Goal: Information Seeking & Learning: Check status

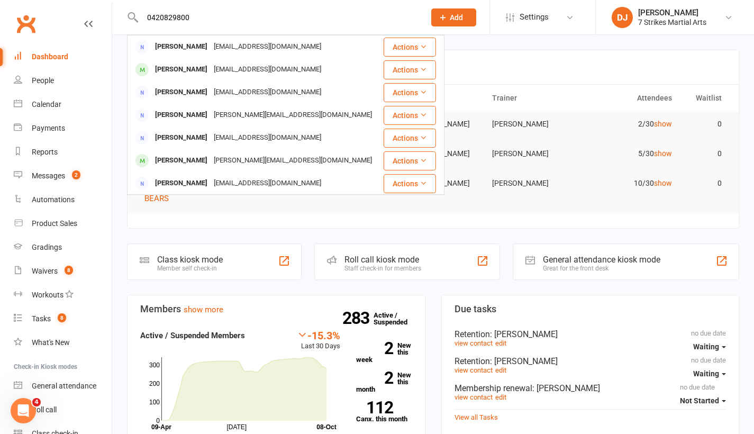
type input "0420829800"
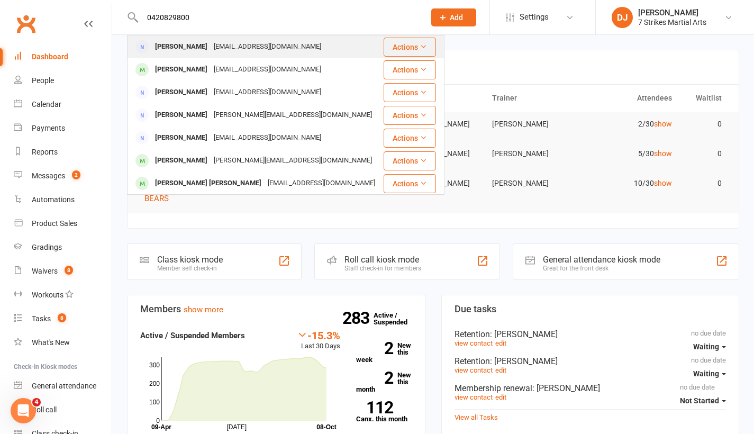
click at [211, 50] on div "[EMAIL_ADDRESS][DOMAIN_NAME]" at bounding box center [268, 46] width 114 height 15
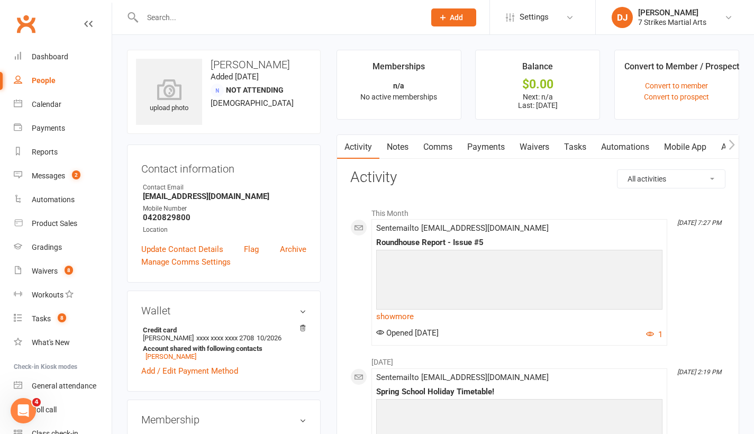
click at [732, 144] on icon "button" at bounding box center [732, 144] width 6 height 11
click at [732, 147] on icon "button" at bounding box center [732, 145] width 6 height 10
click at [730, 146] on icon "button" at bounding box center [732, 144] width 6 height 11
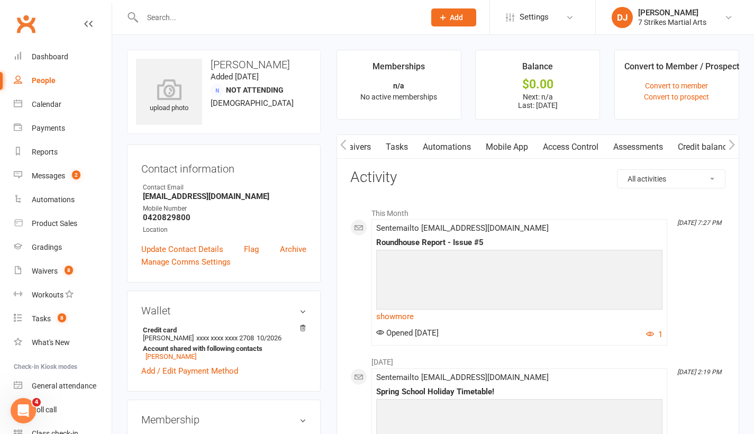
click at [350, 152] on link "Waivers" at bounding box center [356, 147] width 44 height 24
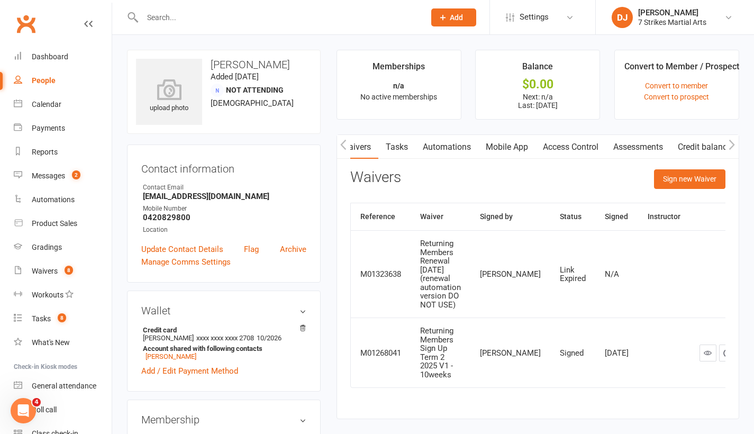
click at [348, 147] on button "button" at bounding box center [343, 147] width 13 height 24
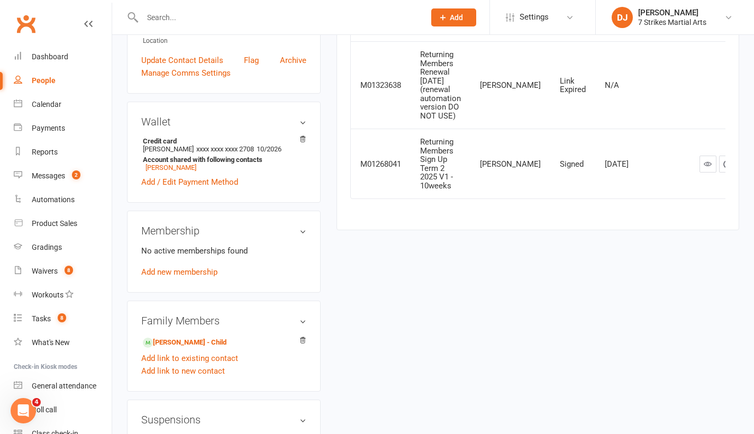
click at [185, 340] on link "[PERSON_NAME] - Child" at bounding box center [185, 342] width 84 height 11
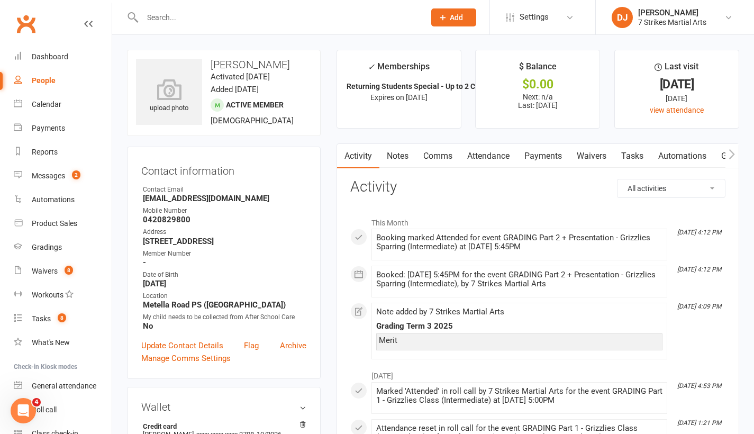
click at [486, 158] on link "Attendance" at bounding box center [488, 156] width 57 height 24
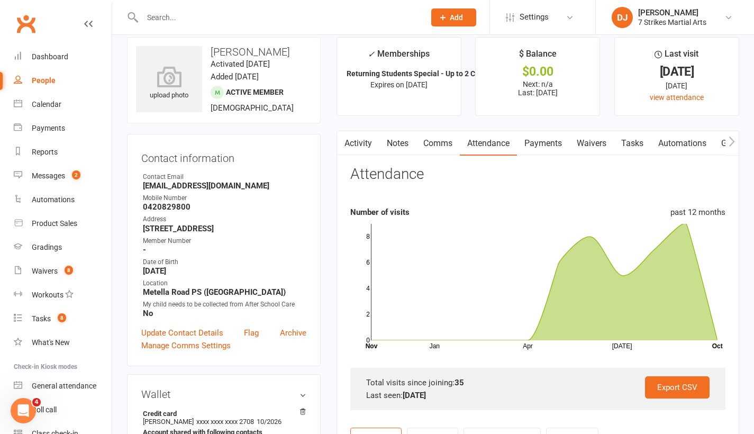
scroll to position [129, 0]
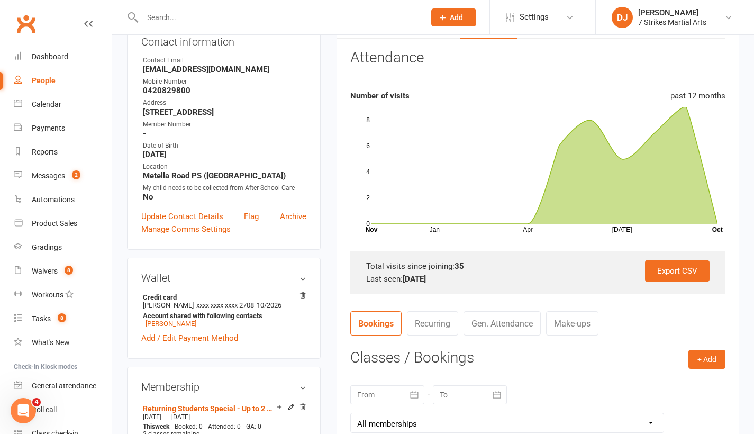
click at [572, 324] on link "Make-ups" at bounding box center [572, 323] width 52 height 24
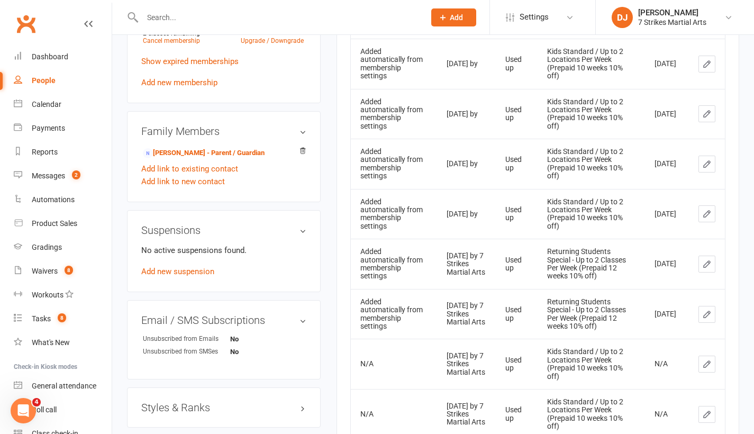
scroll to position [364, 0]
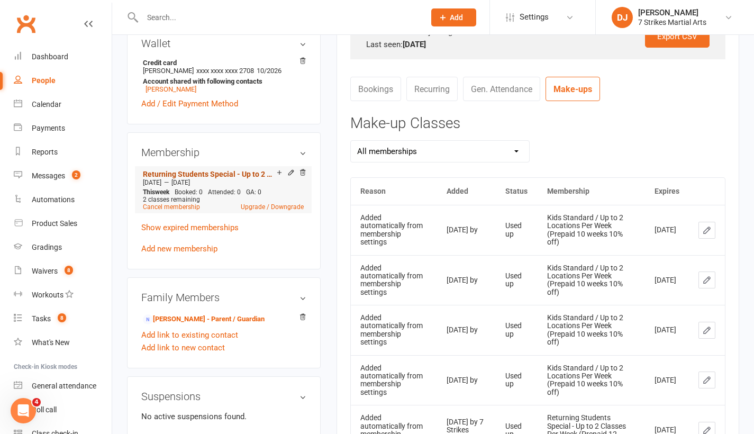
click at [239, 178] on link "Returning Students Special - Up to 2 Classes Per Week (Prepaid 12 weeks 10% off)" at bounding box center [210, 174] width 134 height 8
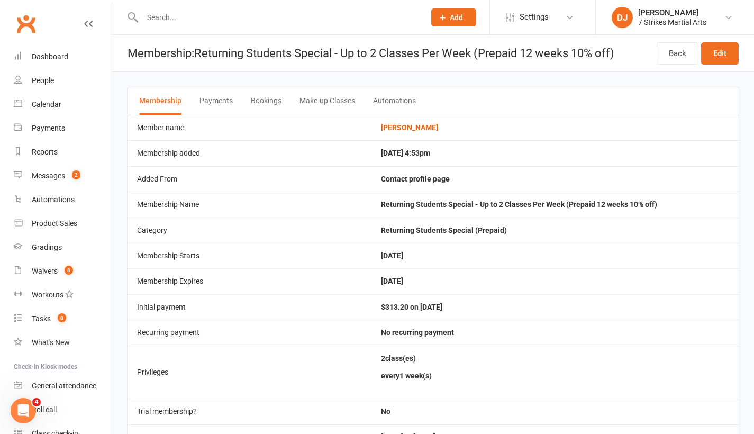
click at [327, 102] on button "Make-up Classes" at bounding box center [328, 101] width 56 height 28
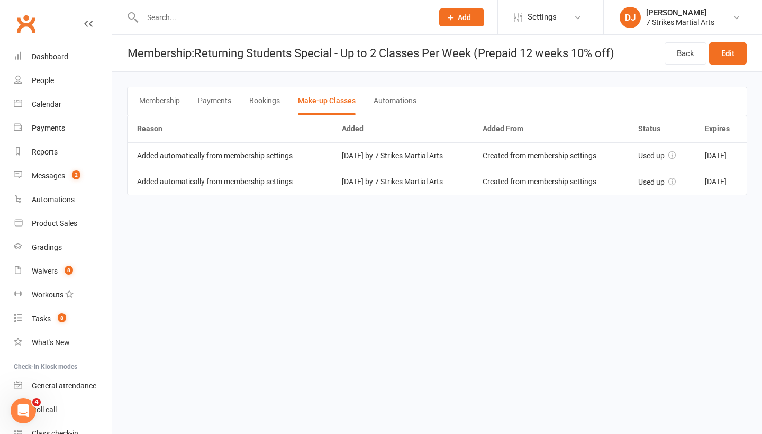
click at [173, 107] on button "Membership" at bounding box center [159, 101] width 41 height 28
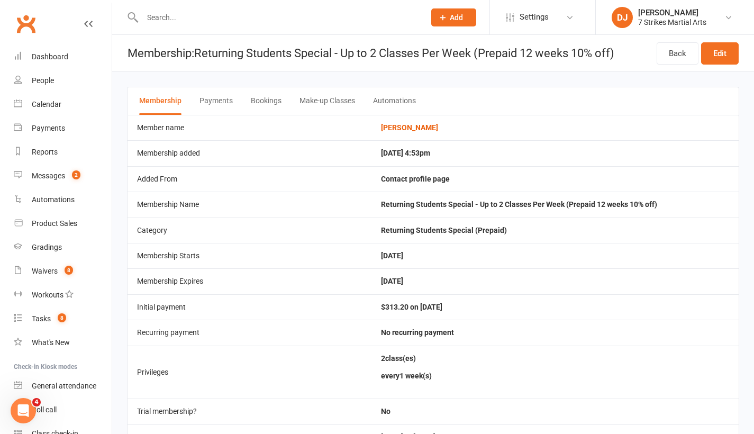
click at [84, 26] on icon at bounding box center [88, 24] width 8 height 8
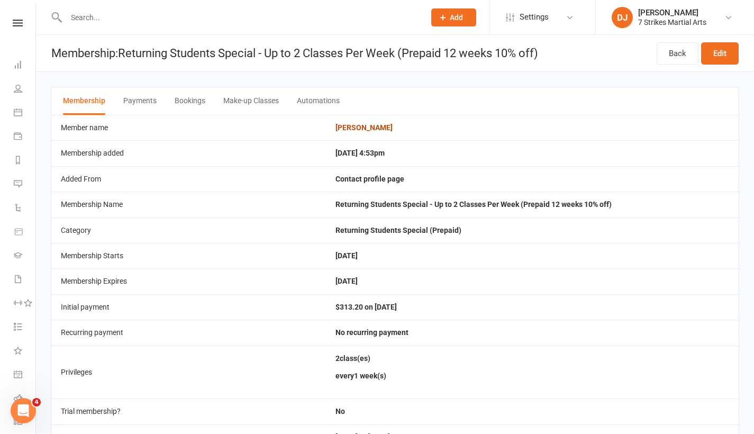
click at [351, 128] on link "[PERSON_NAME]" at bounding box center [363, 127] width 57 height 8
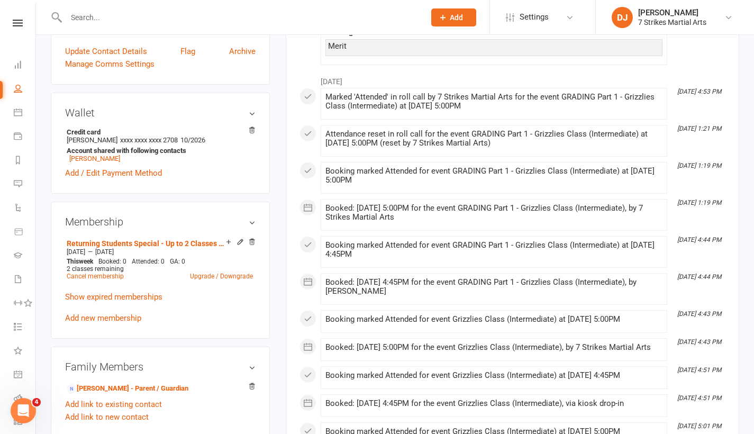
scroll to position [309, 0]
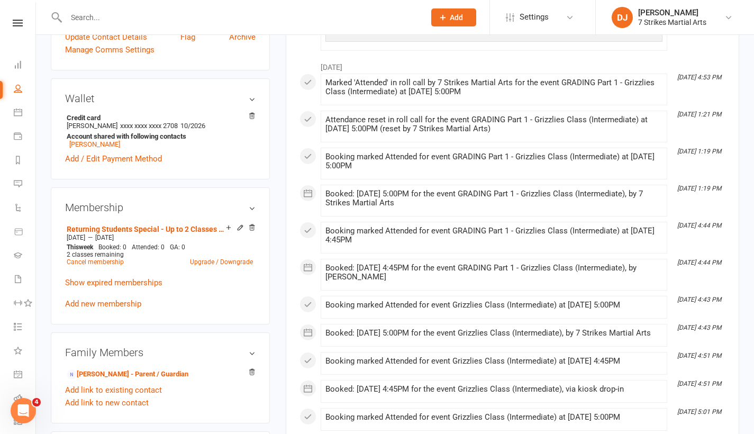
drag, startPoint x: 142, startPoint y: 382, endPoint x: 150, endPoint y: 378, distance: 8.3
click at [142, 380] on link "[PERSON_NAME] - Parent / Guardian" at bounding box center [128, 374] width 122 height 11
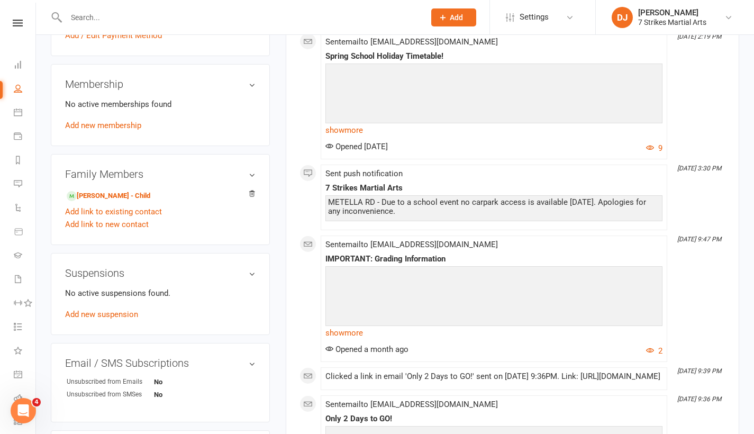
scroll to position [406, 0]
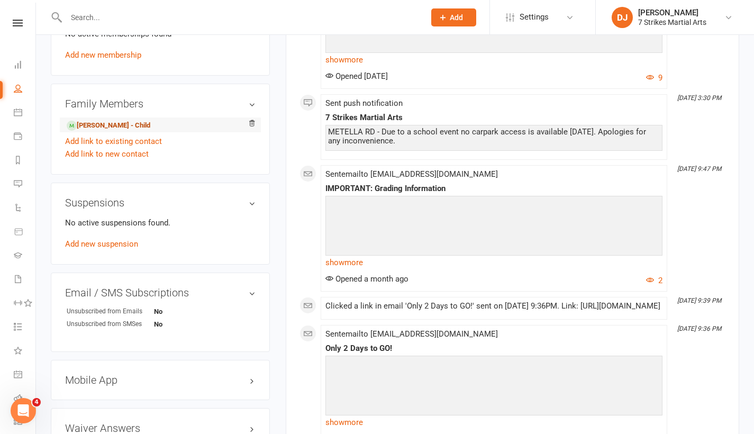
click at [106, 125] on link "[PERSON_NAME] - Child" at bounding box center [109, 125] width 84 height 11
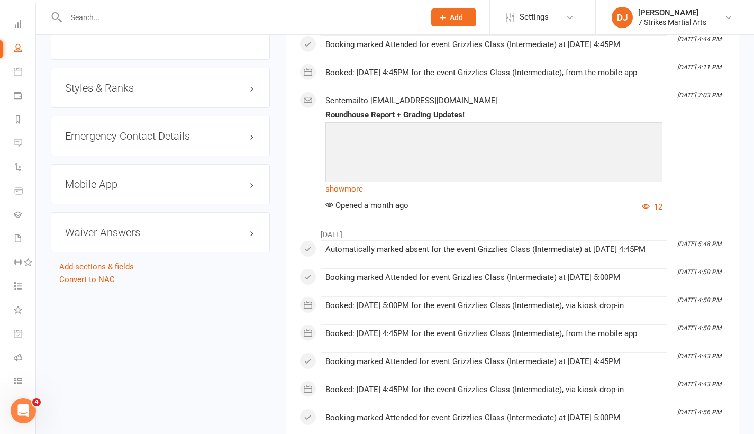
scroll to position [1081, 0]
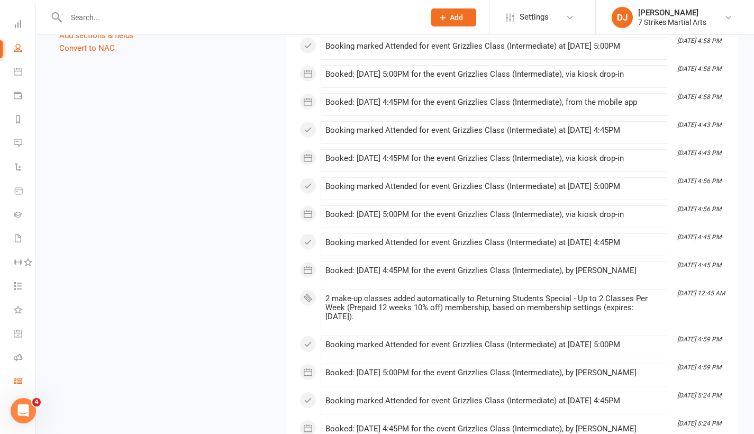
click at [17, 386] on link "Class check-in" at bounding box center [25, 382] width 22 height 24
